Goal: Task Accomplishment & Management: Manage account settings

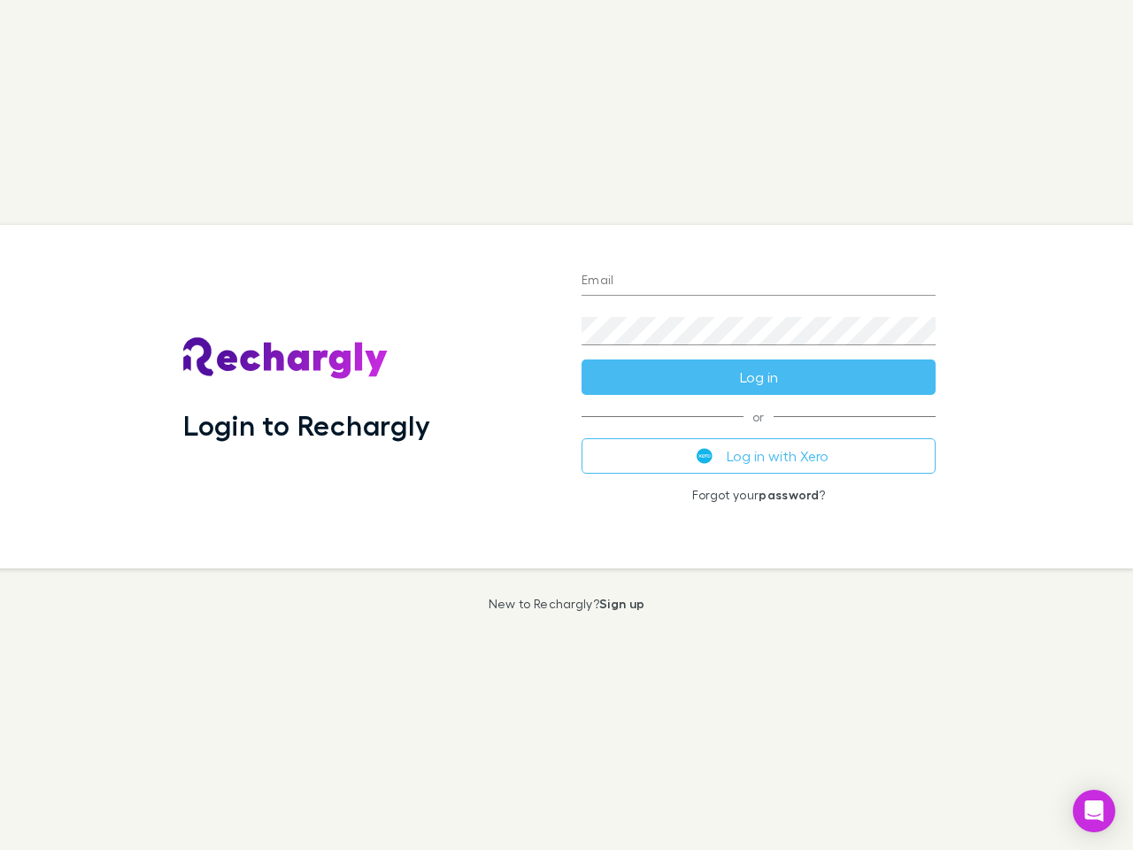
click at [566, 425] on div "Login to Rechargly" at bounding box center [368, 396] width 398 height 343
click at [759, 281] on input "Email" at bounding box center [759, 281] width 354 height 28
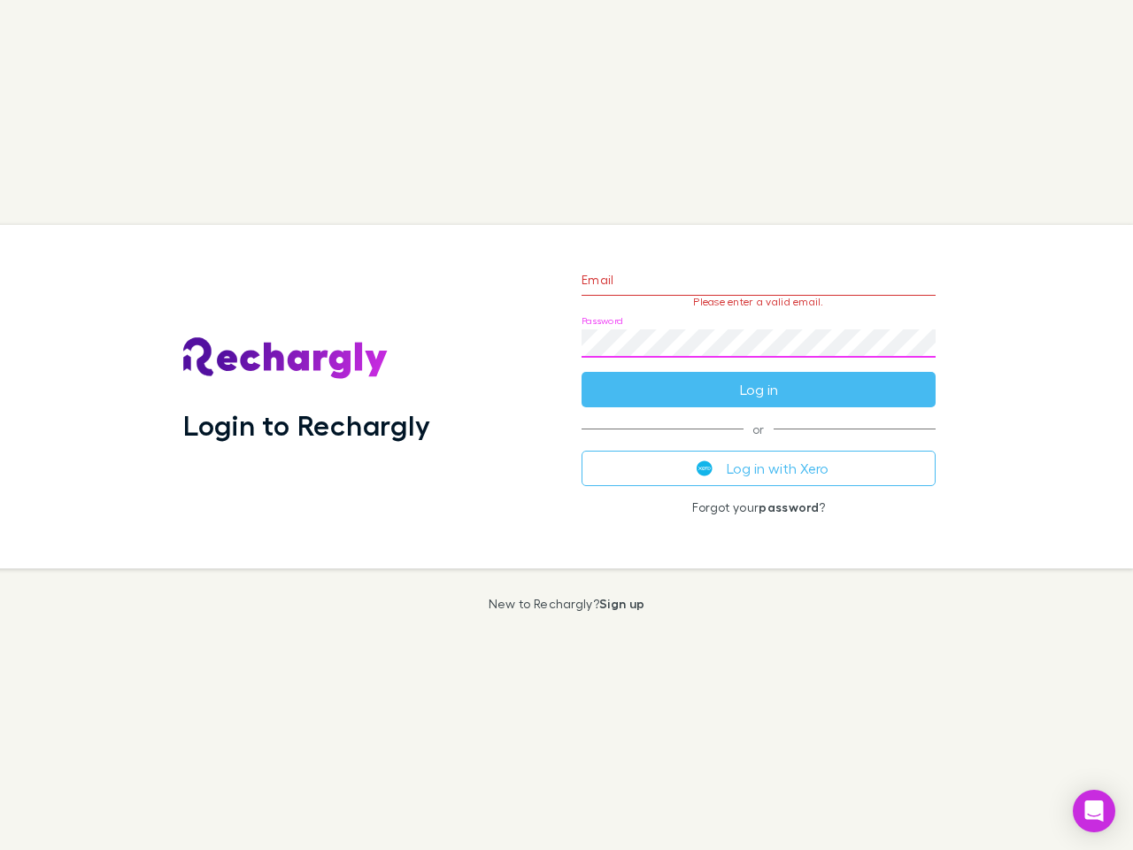
click at [759, 377] on form "Email Please enter a valid email. Password Log in" at bounding box center [759, 330] width 354 height 154
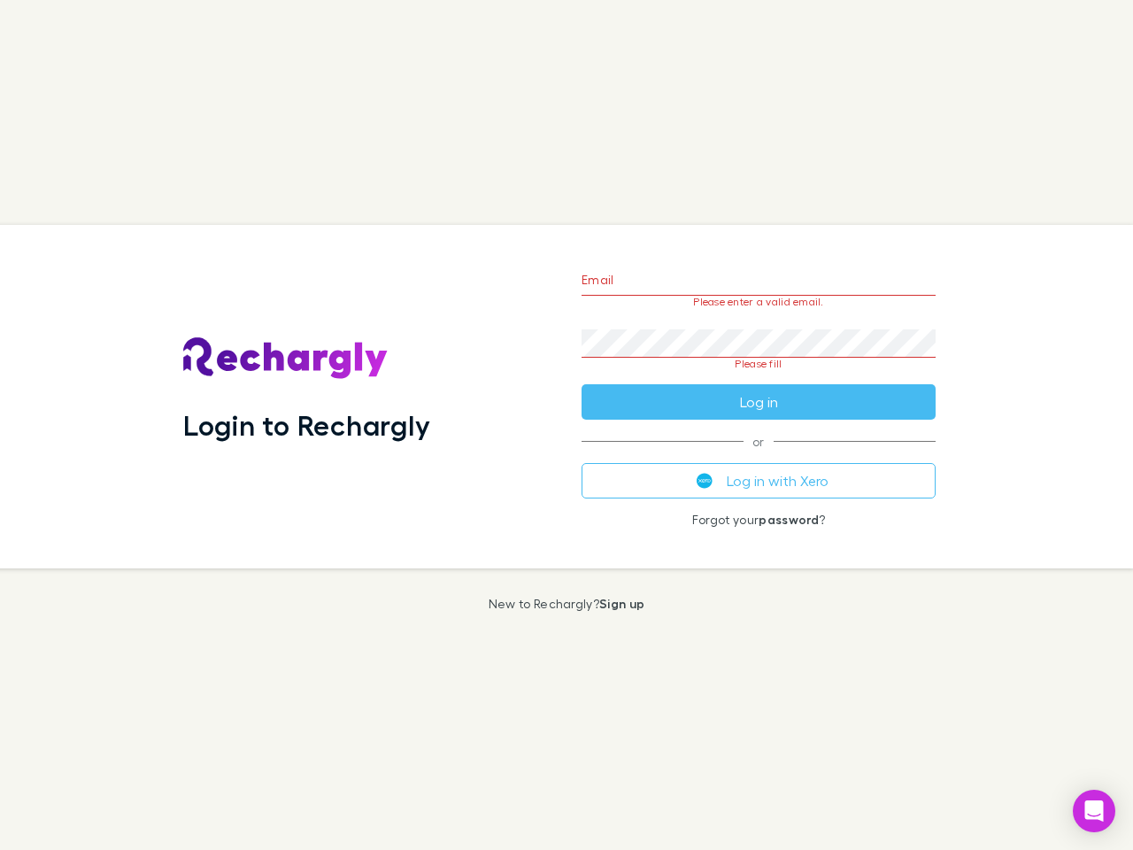
click at [759, 456] on div "Email Please enter a valid email. Password Please fill Log in or Log in with Xe…" at bounding box center [758, 396] width 382 height 343
click at [1094, 811] on icon "Open Intercom Messenger" at bounding box center [1094, 810] width 19 height 21
